Goal: Task Accomplishment & Management: Manage account settings

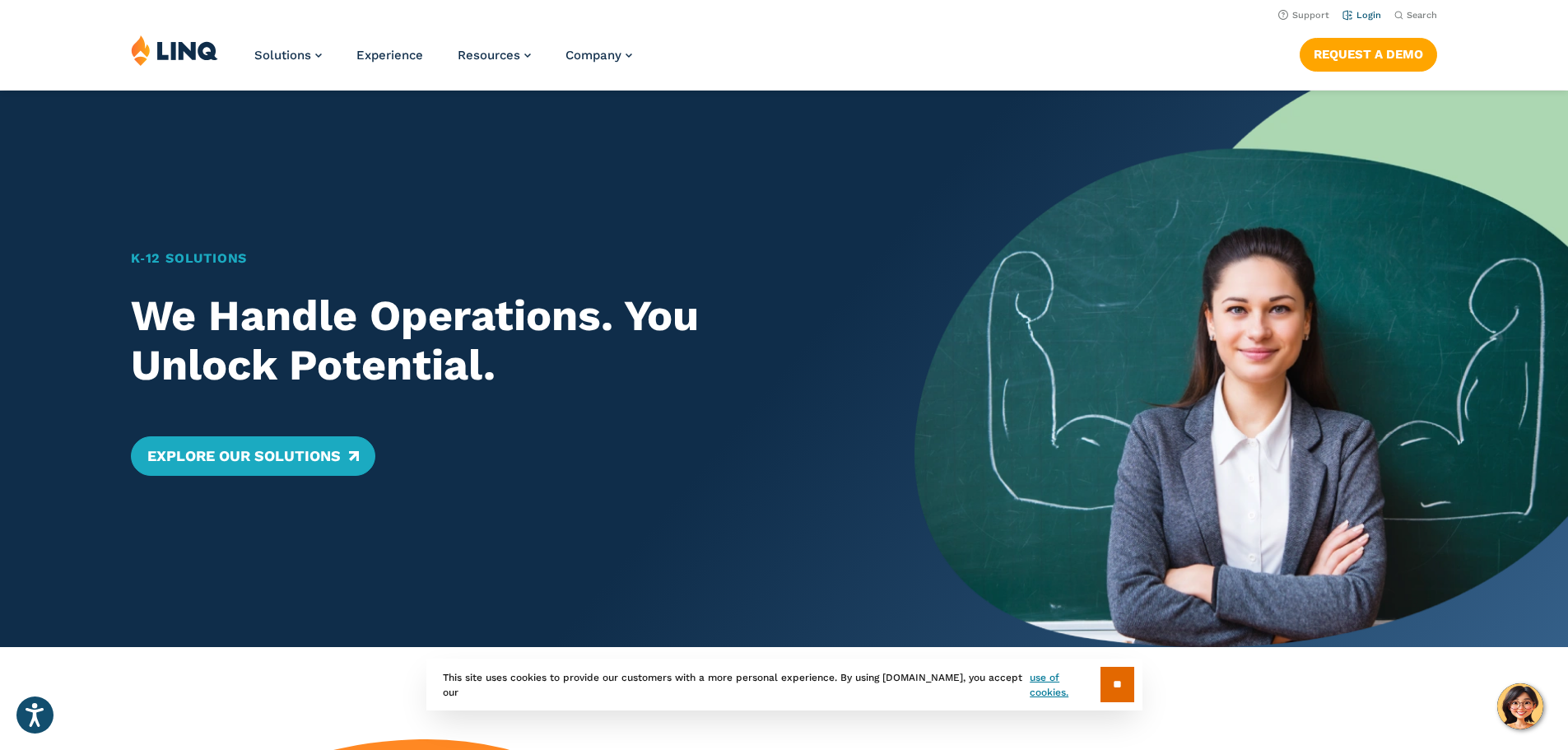
click at [1361, 13] on link "Login" at bounding box center [1361, 15] width 38 height 11
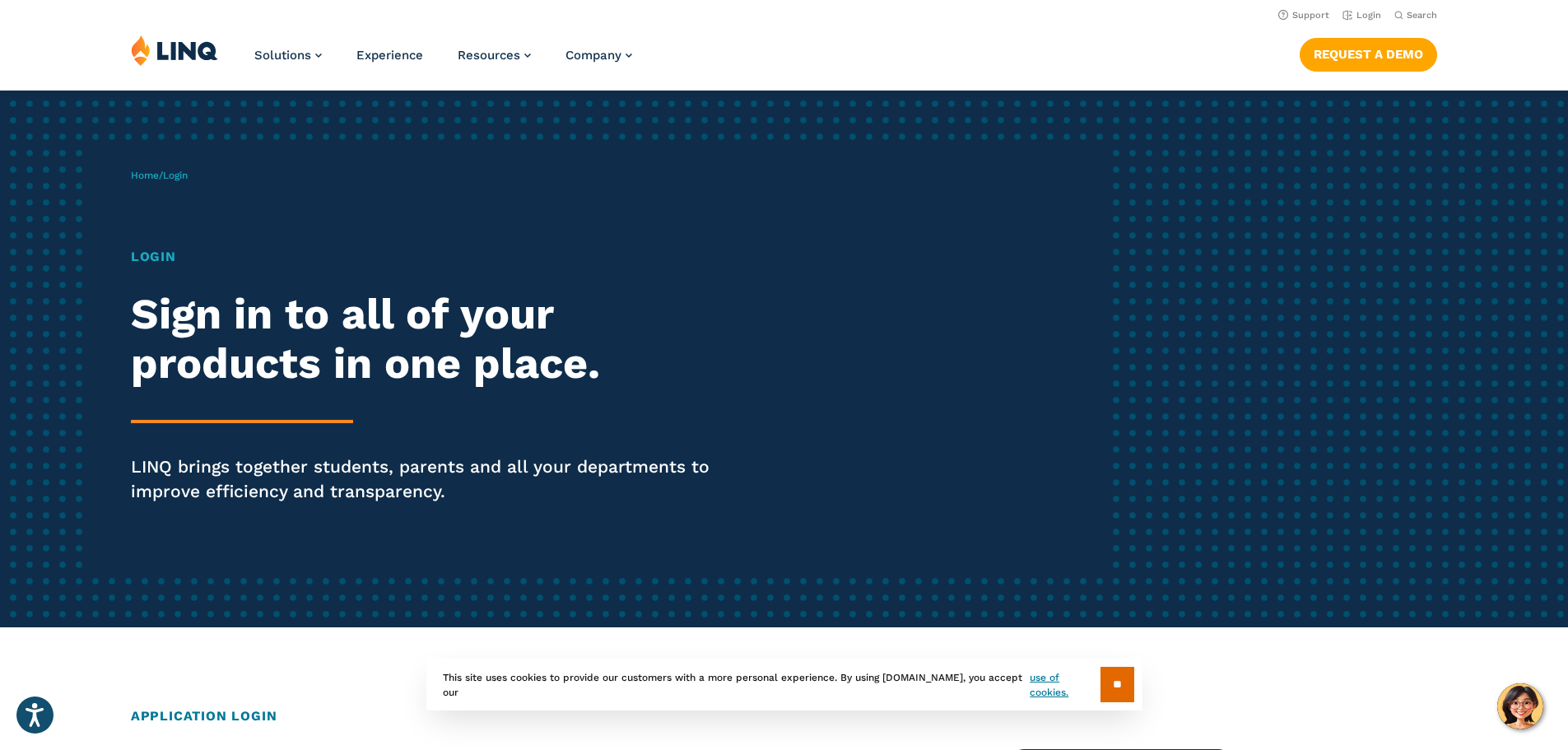
click at [141, 242] on div "Home / Login Login Sign in to all of your products in one place. LINQ brings to…" at bounding box center [621, 358] width 979 height 421
click at [140, 266] on h1 "Login" at bounding box center [433, 256] width 604 height 20
click at [159, 262] on h1 "Login" at bounding box center [433, 256] width 604 height 20
click at [1355, 18] on link "Login" at bounding box center [1361, 15] width 38 height 11
click at [227, 341] on h2 "Sign in to all of your products in one place." at bounding box center [433, 339] width 604 height 99
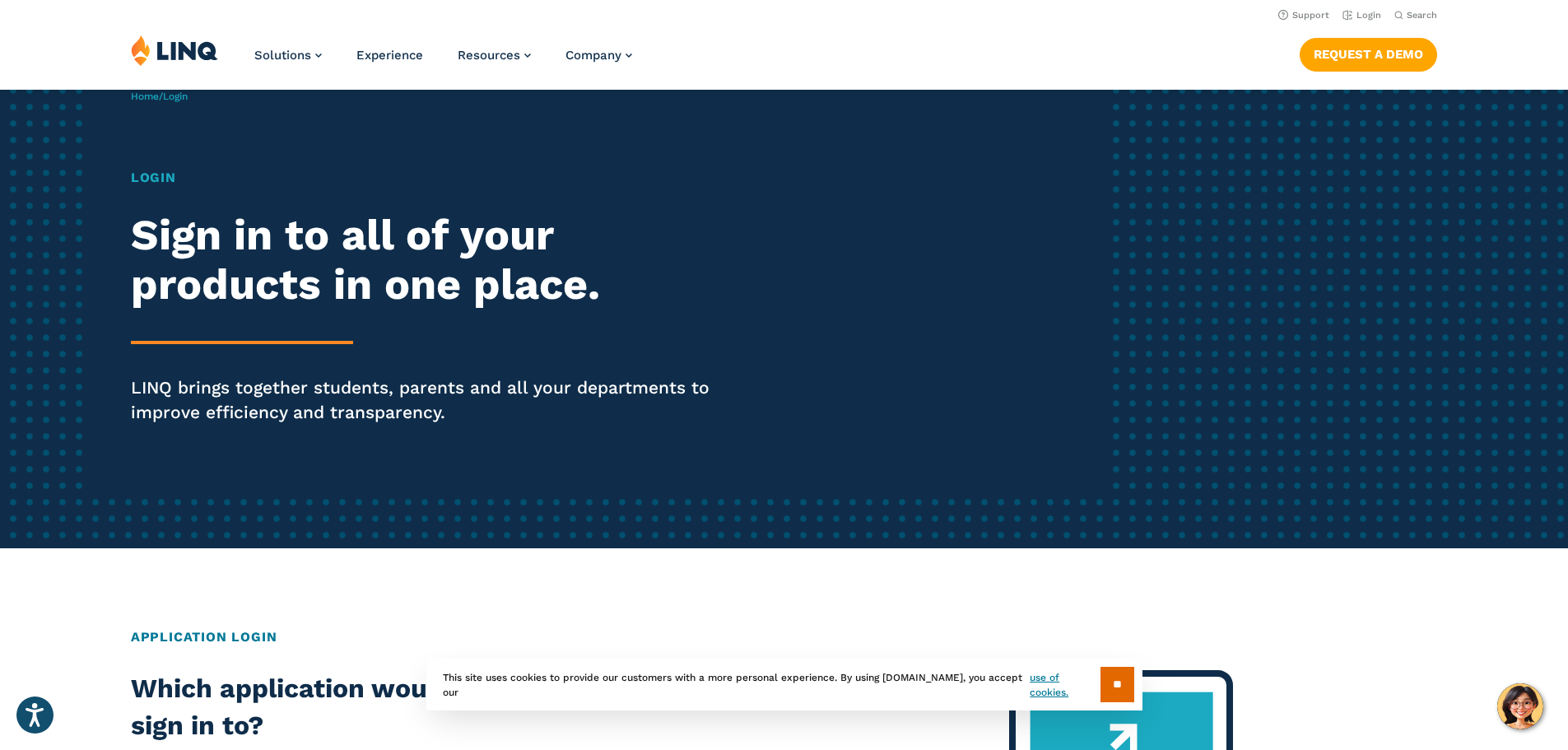
scroll to position [83, 0]
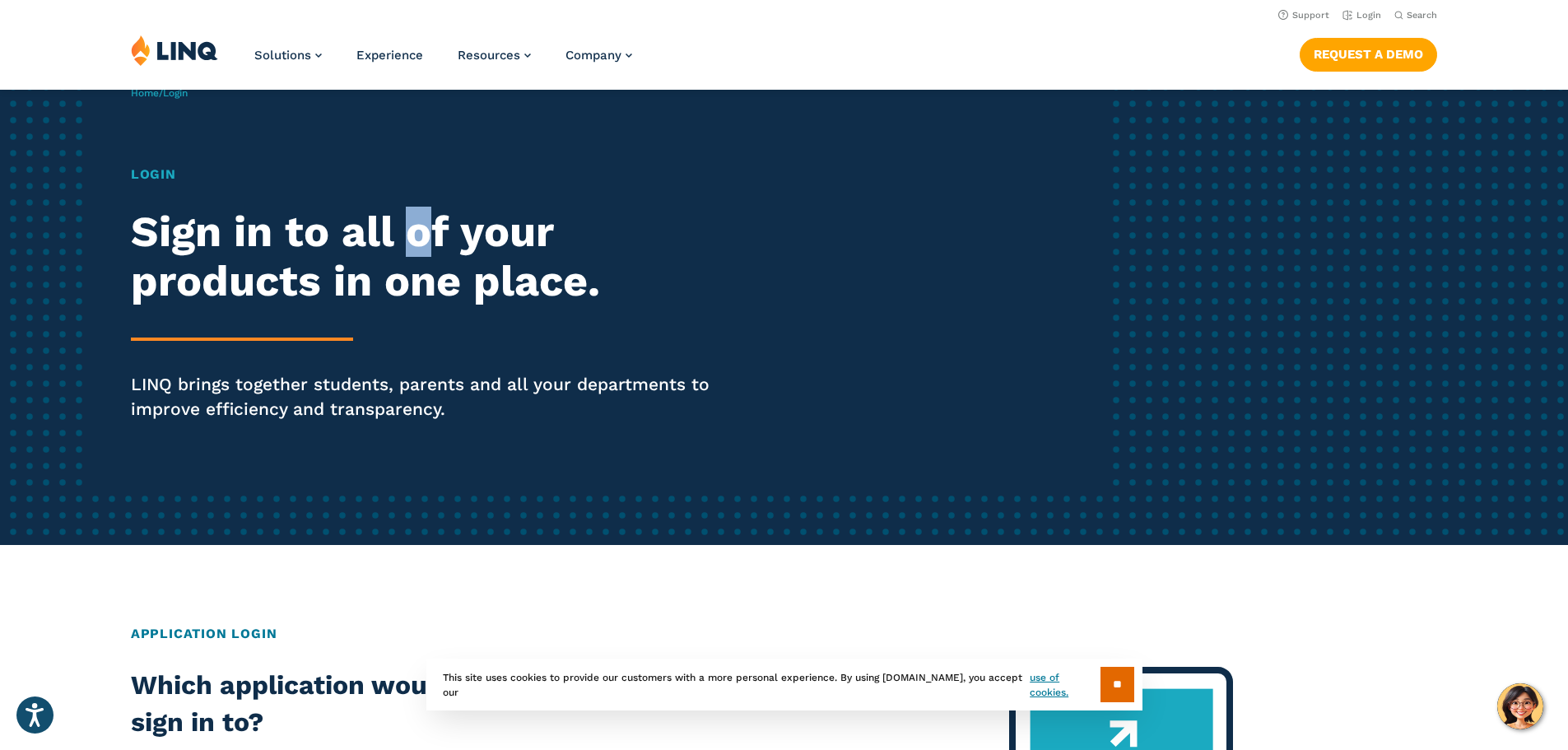
click at [418, 213] on h2 "Sign in to all of your products in one place." at bounding box center [433, 257] width 604 height 99
drag, startPoint x: 440, startPoint y: 243, endPoint x: 488, endPoint y: 318, distance: 89.0
click at [442, 247] on h2 "Sign in to all of your products in one place." at bounding box center [433, 257] width 604 height 99
click at [492, 341] on div "Login Sign in to all of your products in one place. LINQ brings together studen…" at bounding box center [433, 316] width 604 height 303
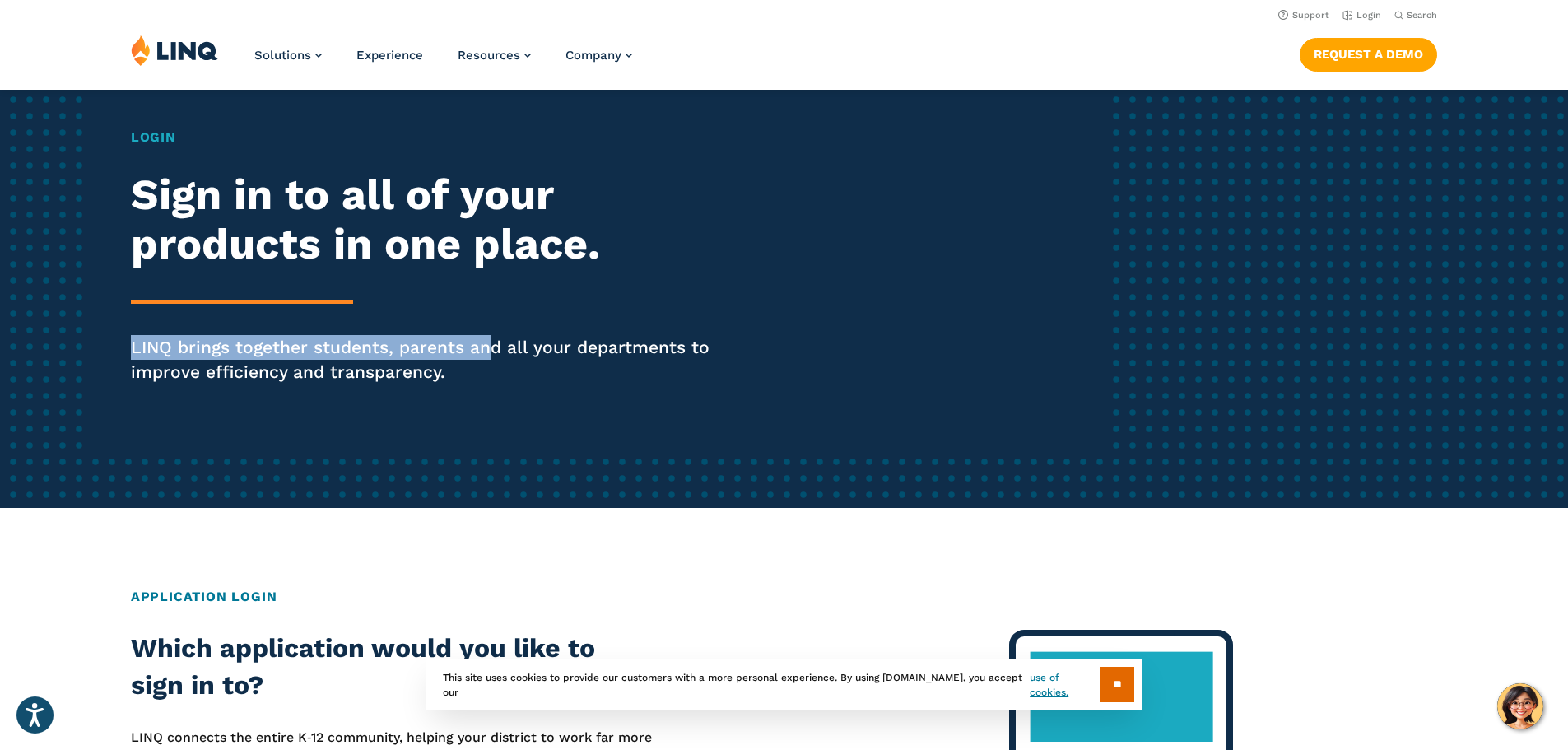
scroll to position [0, 0]
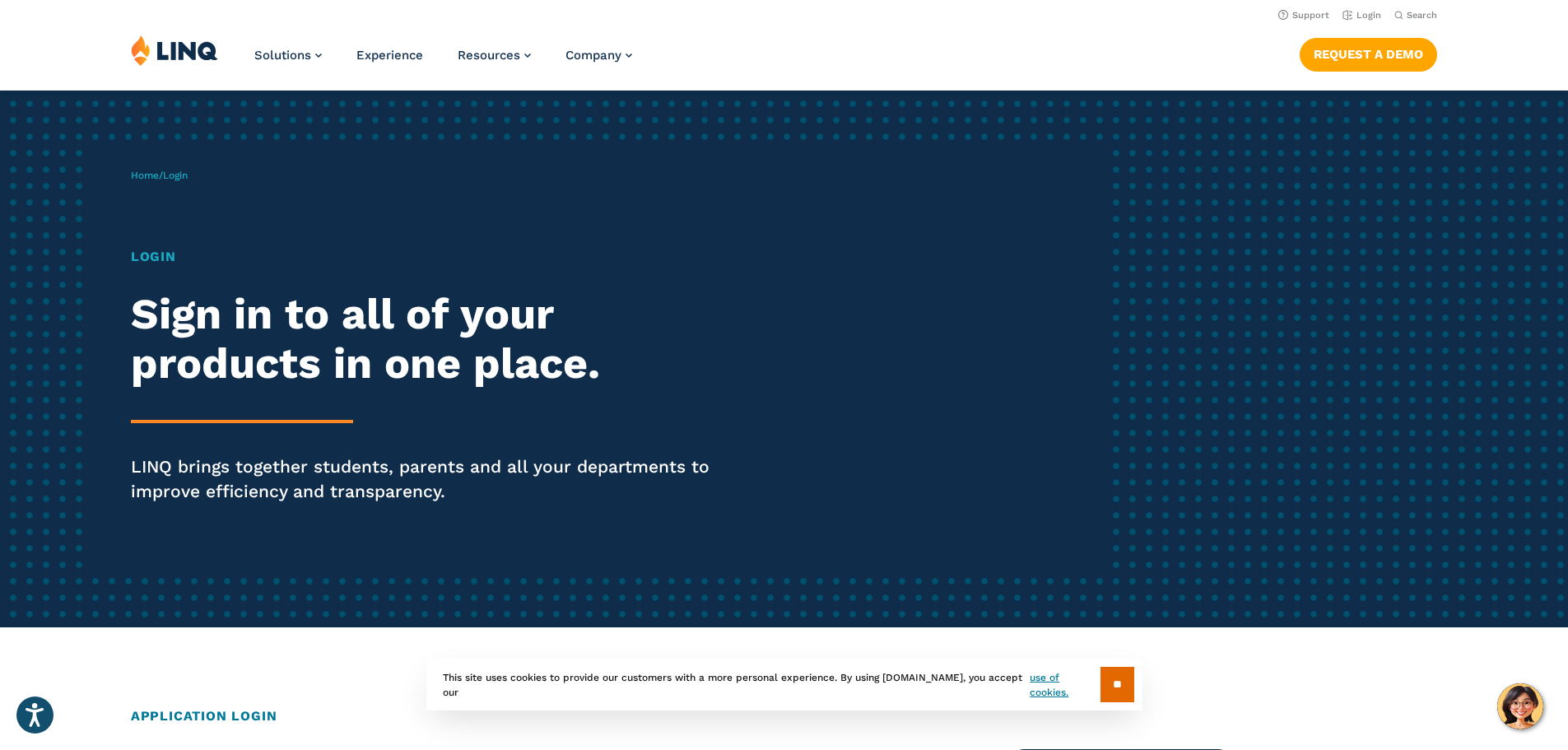
click at [867, 444] on div "Home / Login Login Sign in to all of your products in one place. LINQ brings to…" at bounding box center [621, 358] width 979 height 421
